Goal: Task Accomplishment & Management: Use online tool/utility

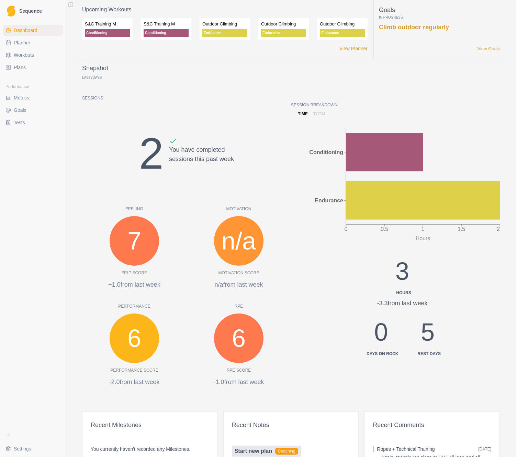
click at [27, 43] on span "Planner" at bounding box center [22, 42] width 17 height 7
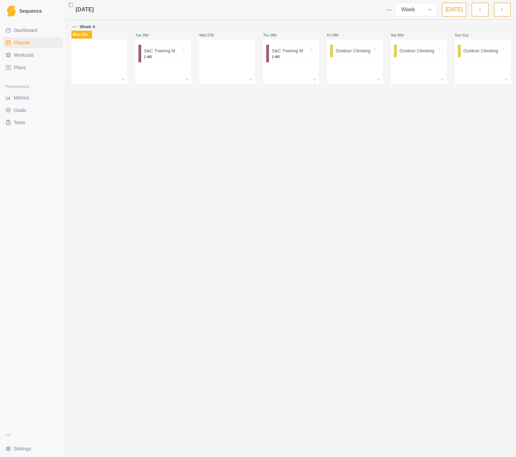
click at [481, 11] on icon "button" at bounding box center [480, 9] width 5 height 7
click at [427, 51] on p "Outdoor Climbing" at bounding box center [417, 50] width 35 height 7
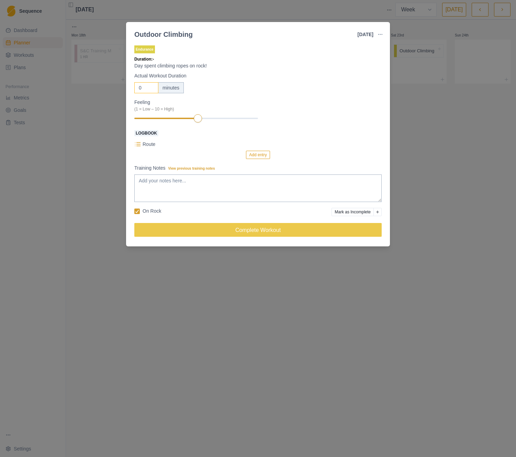
click at [142, 88] on input "0" at bounding box center [146, 87] width 24 height 11
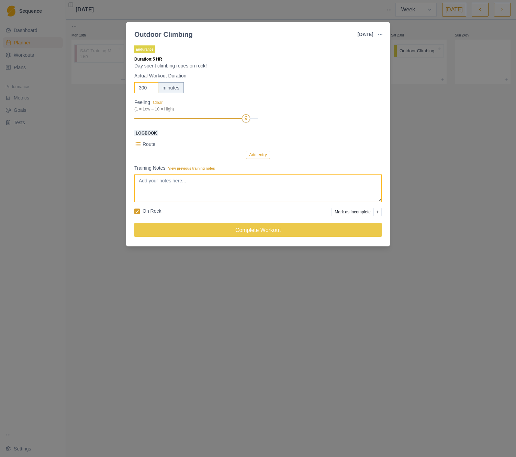
type input "300"
click at [217, 188] on textarea "Training Notes View previous training notes" at bounding box center [258, 188] width 248 height 28
type textarea "Went down to the [PERSON_NAME]"
click at [145, 145] on p "Route" at bounding box center [149, 144] width 13 height 7
click at [252, 155] on button "Add entry" at bounding box center [258, 155] width 24 height 8
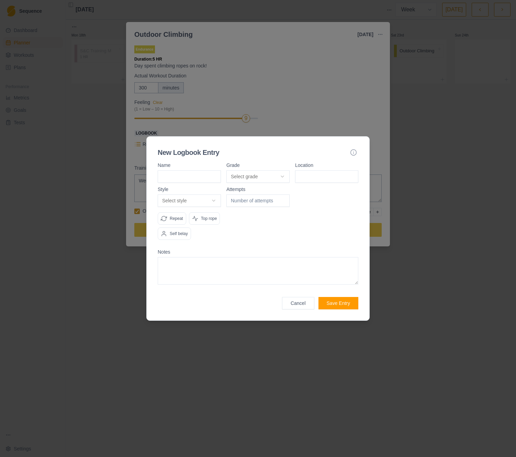
click at [270, 170] on body "Sequence Dashboard Planner Workouts Plans Performance Metrics Goals Tests Setti…" at bounding box center [258, 228] width 516 height 457
click at [282, 47] on div at bounding box center [258, 228] width 516 height 457
click at [307, 309] on button "Cancel" at bounding box center [298, 303] width 32 height 12
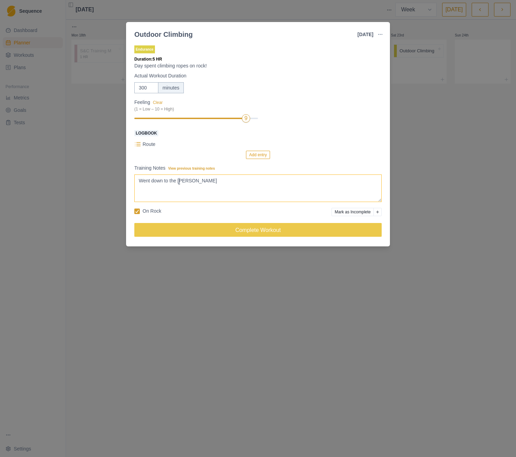
drag, startPoint x: 179, startPoint y: 179, endPoint x: 207, endPoint y: 178, distance: 27.2
paste textarea "yalty Walls"
click at [176, 185] on textarea "Went down to the Royalty Walls at the You Yangs. Didn't lead a lot, still don't…" at bounding box center [258, 188] width 248 height 28
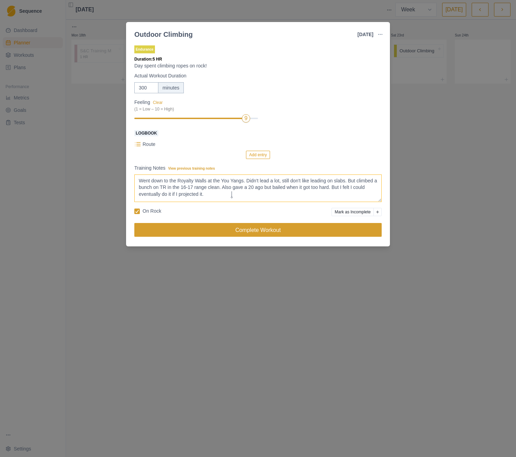
type textarea "Went down to the Royalty Walls at the You Yangs. Didn't lead a lot, still don't…"
click at [234, 232] on button "Complete Workout" at bounding box center [258, 230] width 248 height 14
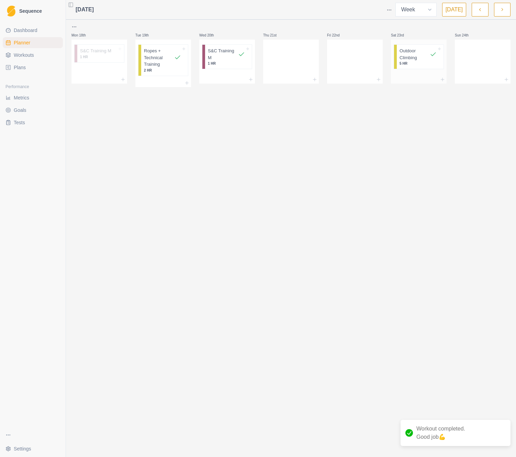
click at [409, 55] on p "Outdoor Climbing" at bounding box center [415, 53] width 30 height 13
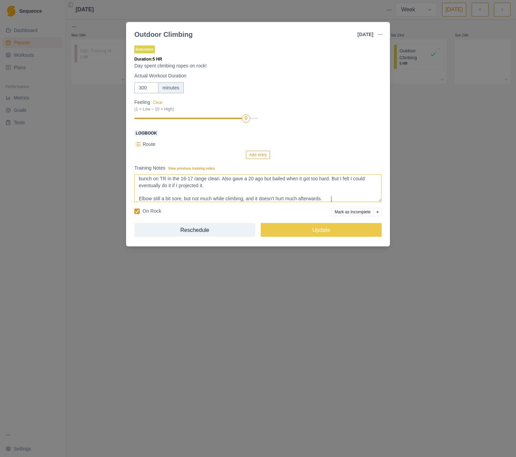
scroll to position [12, 0]
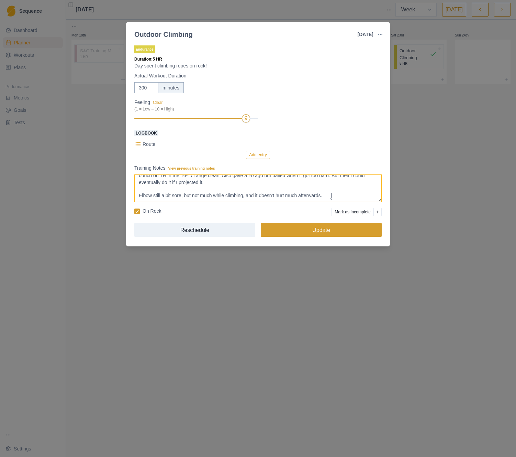
type textarea "Went down to the Royalty Walls at the You Yangs. Didn't lead a lot, still don't…"
click at [311, 230] on button "Update" at bounding box center [321, 230] width 121 height 14
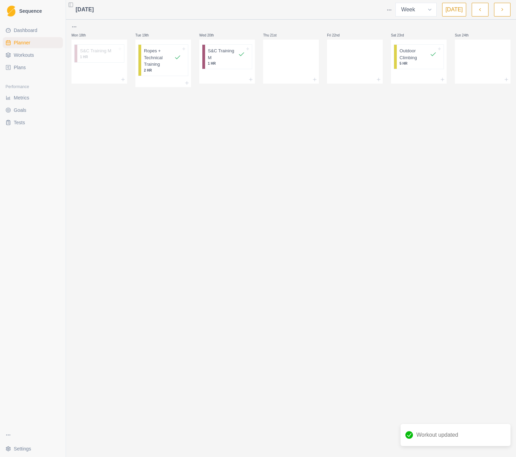
click at [228, 164] on div "[DATE] Week Month [DATE] Mon 18th S&C Training M 1 HR Tue 19th Ropes + Technica…" at bounding box center [291, 228] width 450 height 457
click at [496, 12] on button "button" at bounding box center [502, 10] width 17 height 14
